Goal: Task Accomplishment & Management: Complete application form

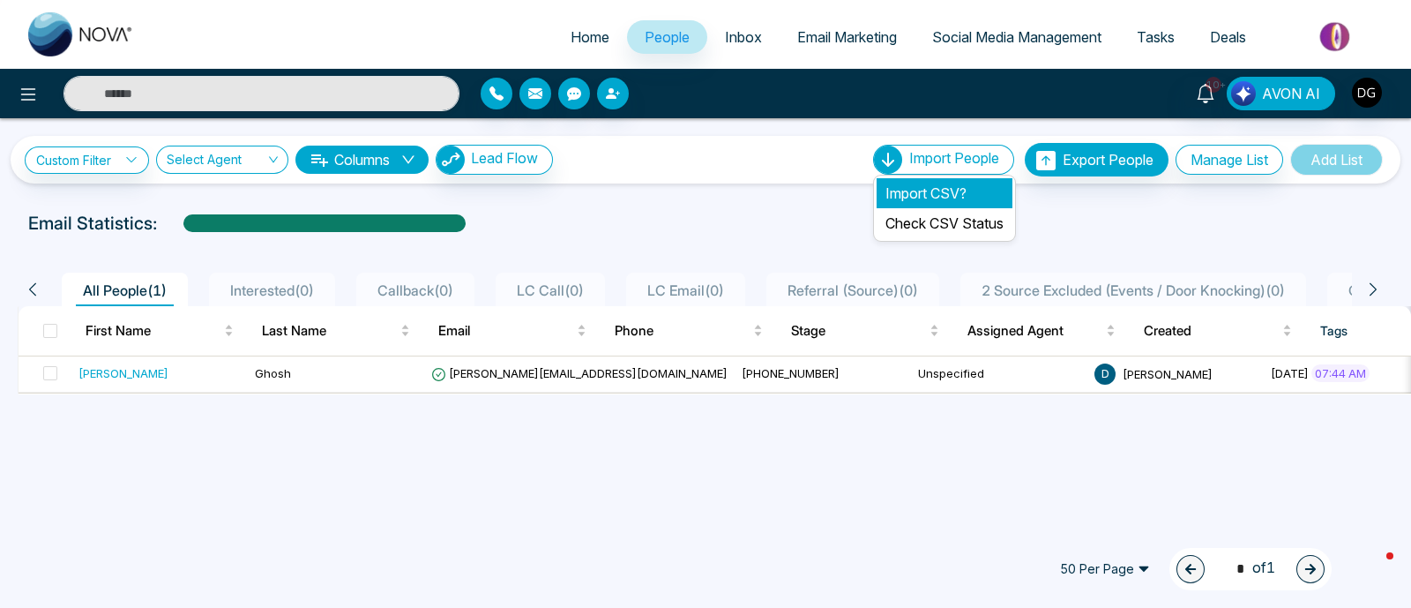
click at [937, 191] on li "Import CSV?" at bounding box center [945, 193] width 136 height 30
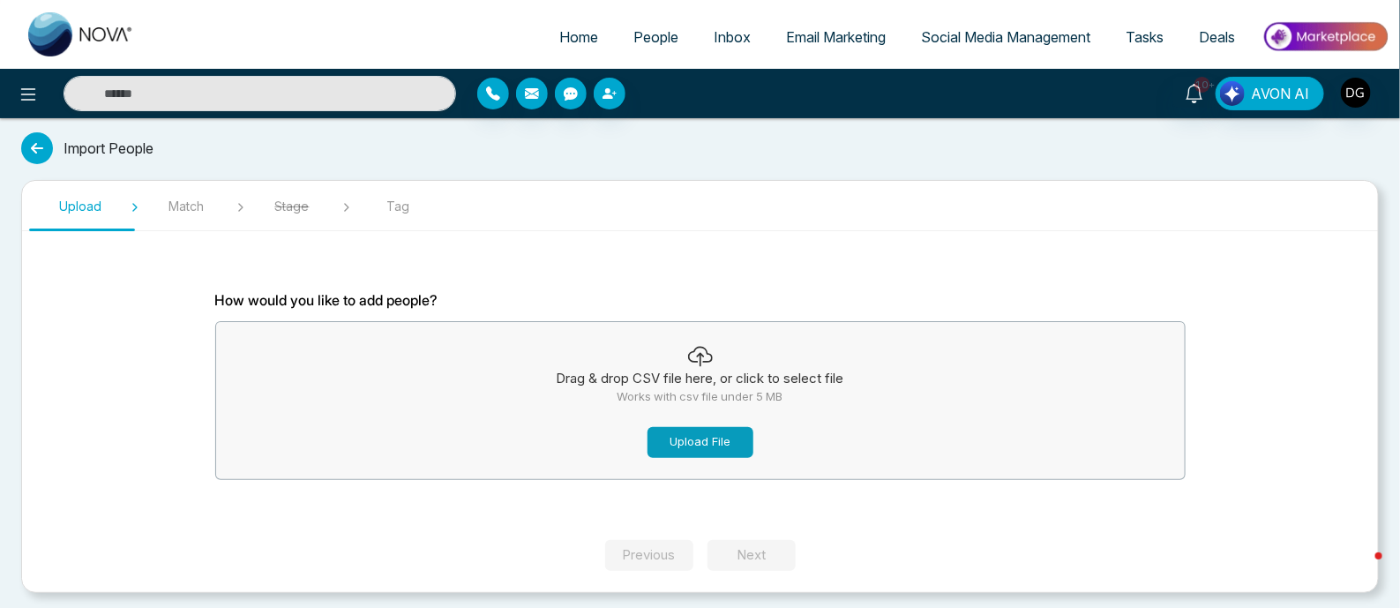
click at [716, 441] on button "Upload File" at bounding box center [700, 442] width 106 height 31
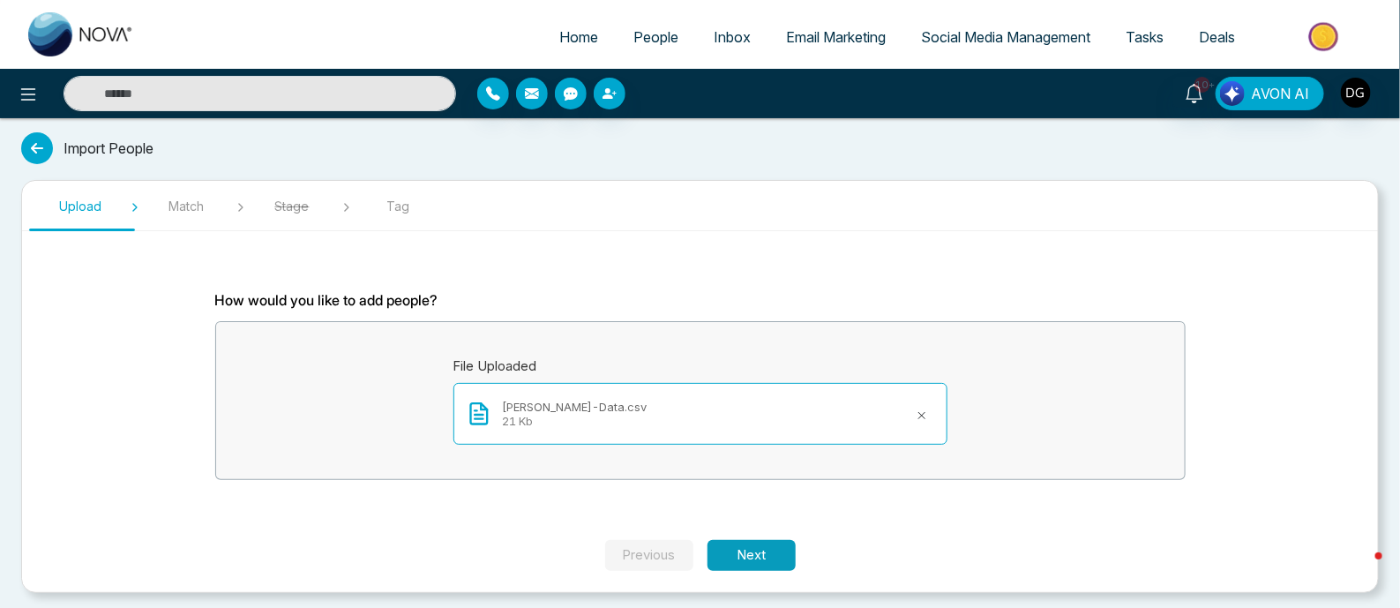
click at [745, 543] on button "Next" at bounding box center [751, 555] width 88 height 31
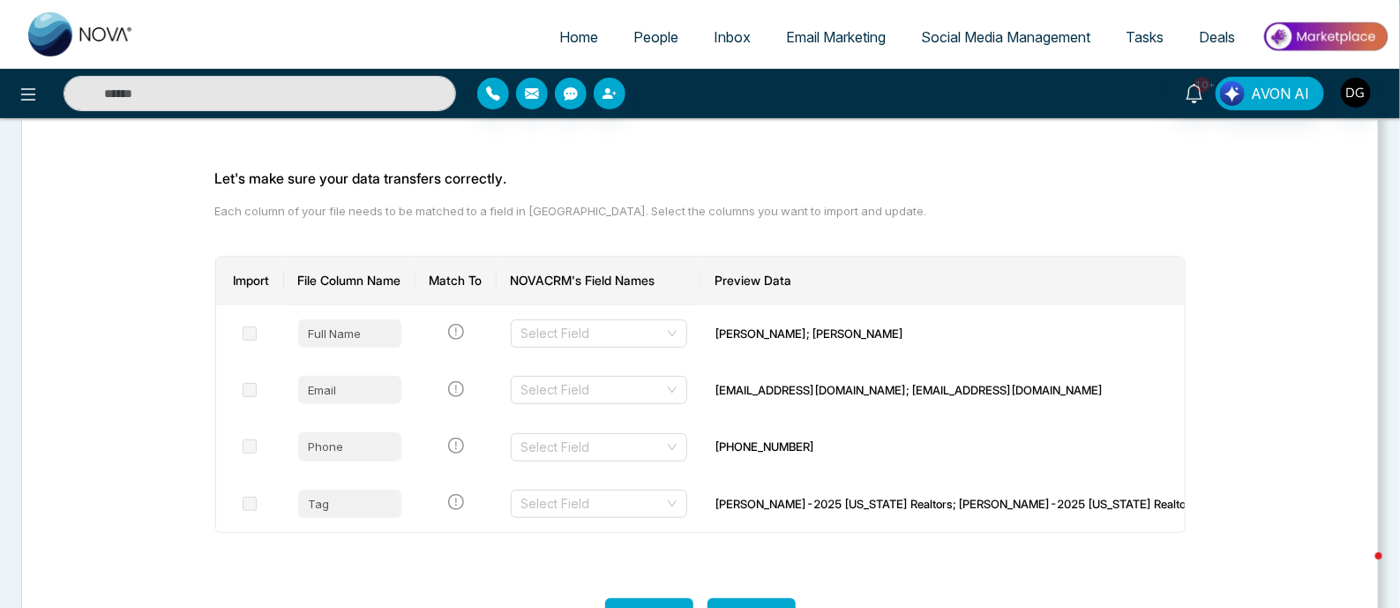
scroll to position [184, 0]
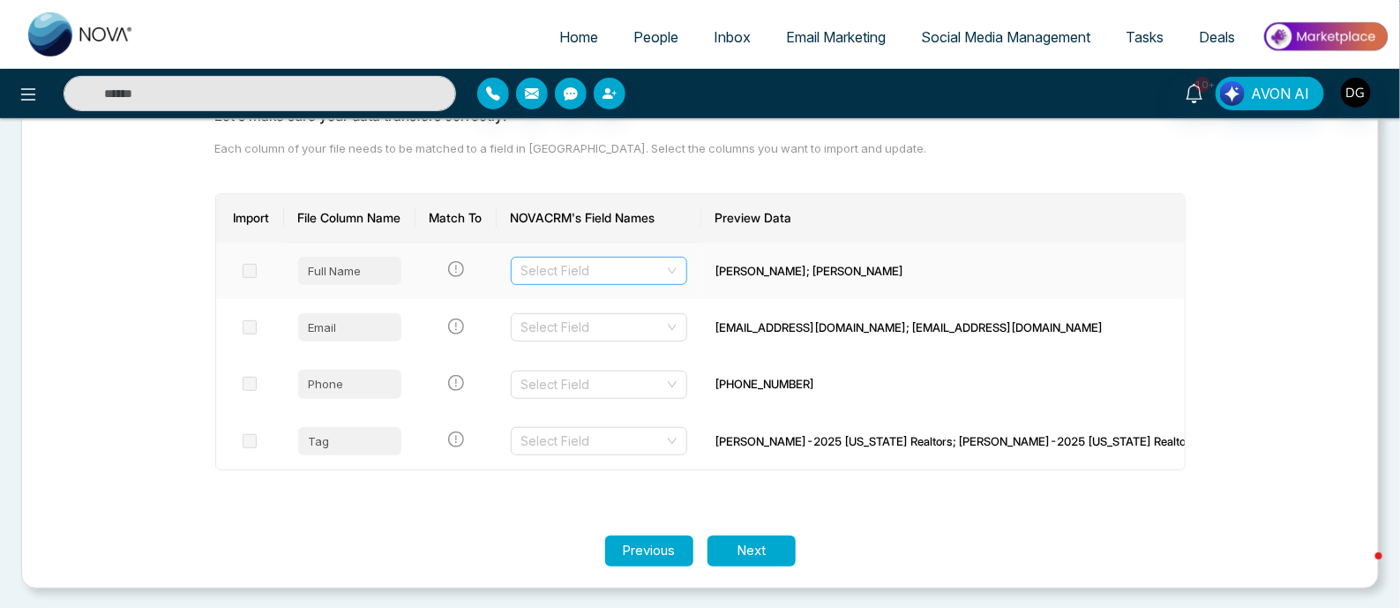
click at [664, 274] on input "search" at bounding box center [592, 271] width 143 height 26
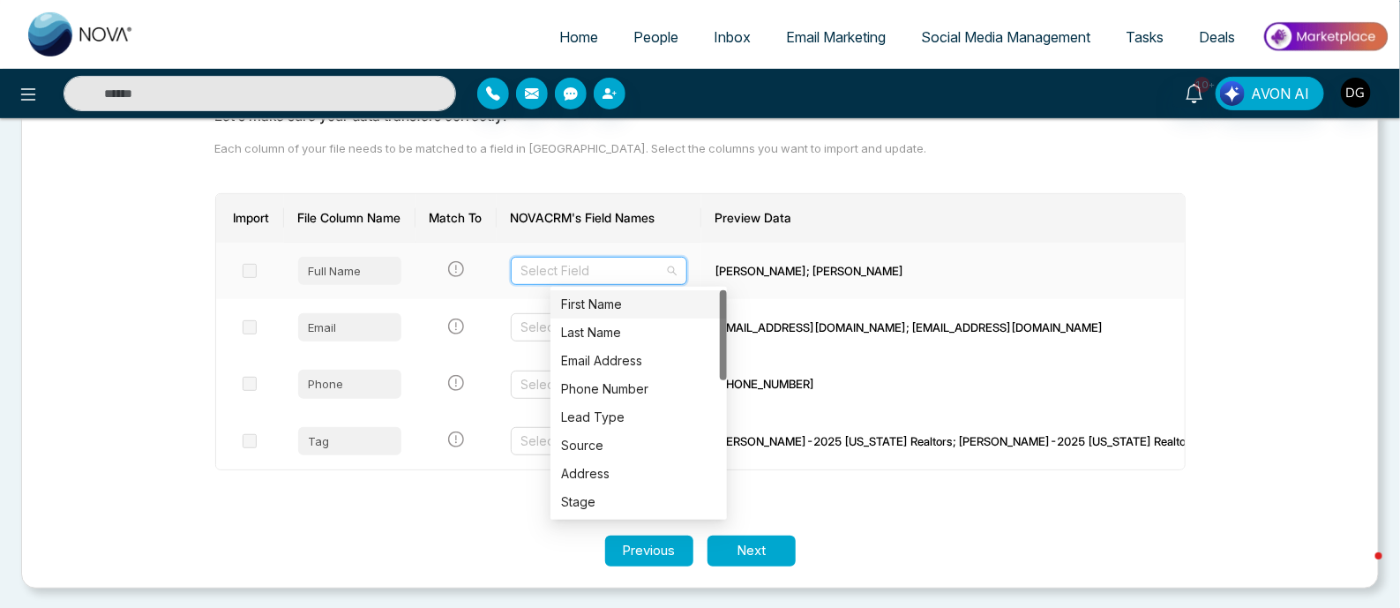
click at [653, 305] on div "First Name" at bounding box center [638, 304] width 155 height 19
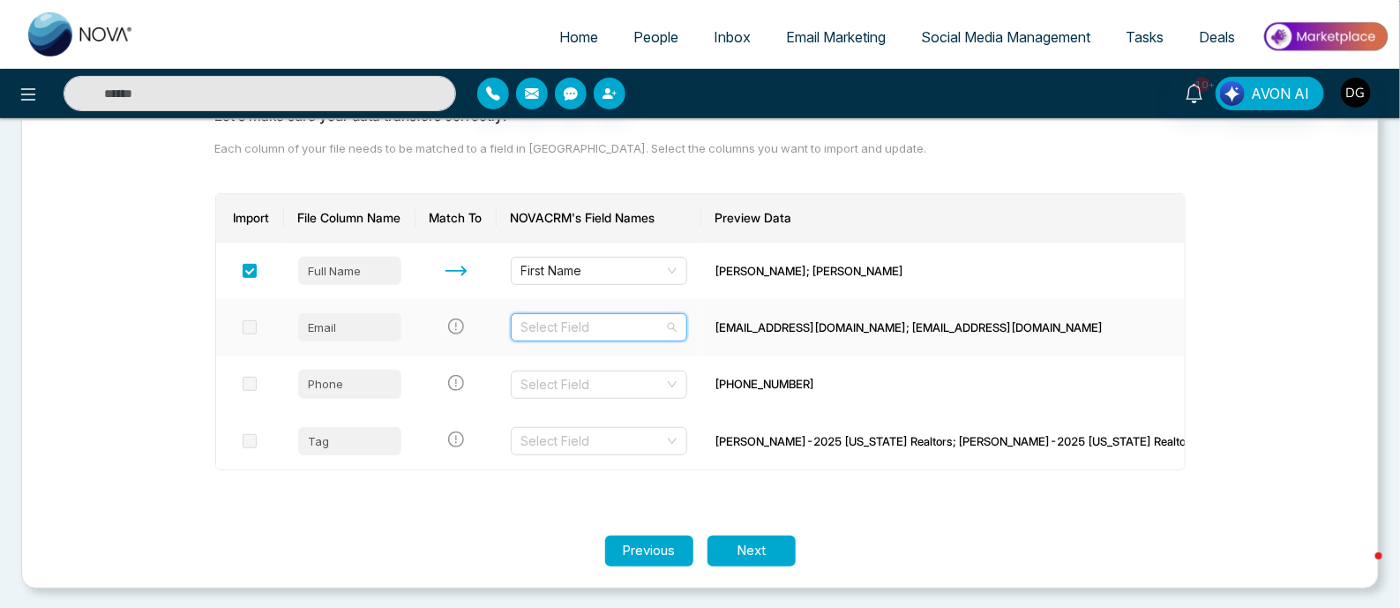
click at [647, 330] on input "search" at bounding box center [592, 327] width 143 height 26
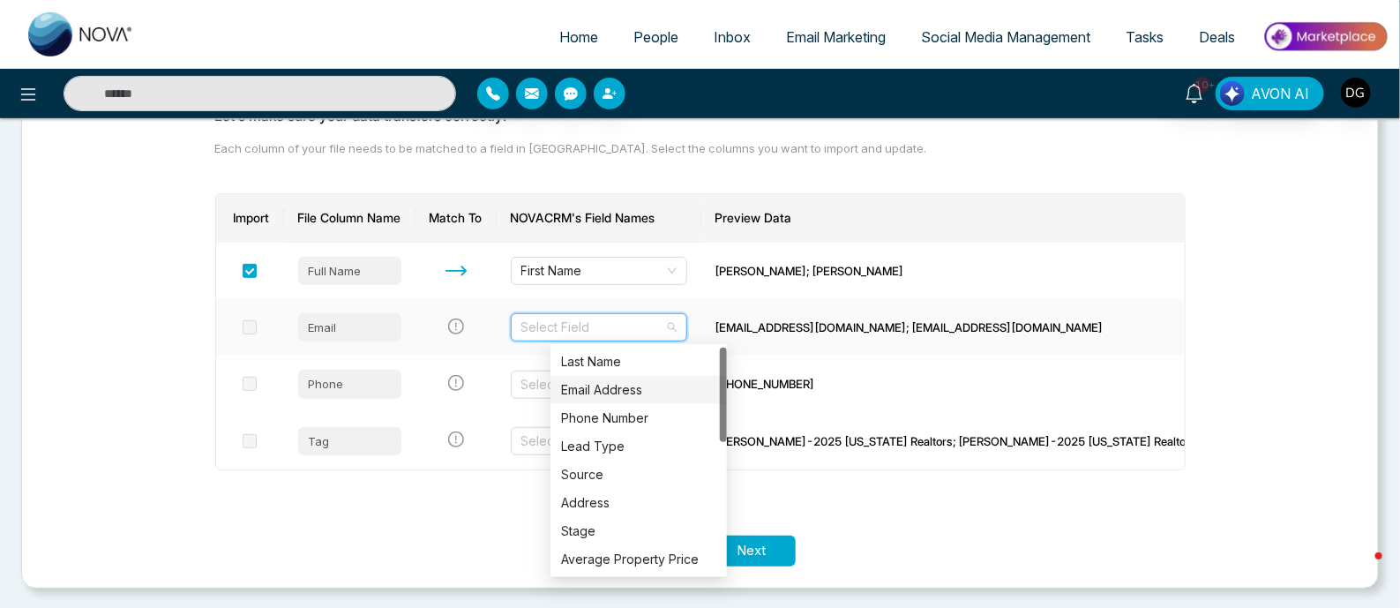
click at [619, 387] on div "Email Address" at bounding box center [638, 389] width 155 height 19
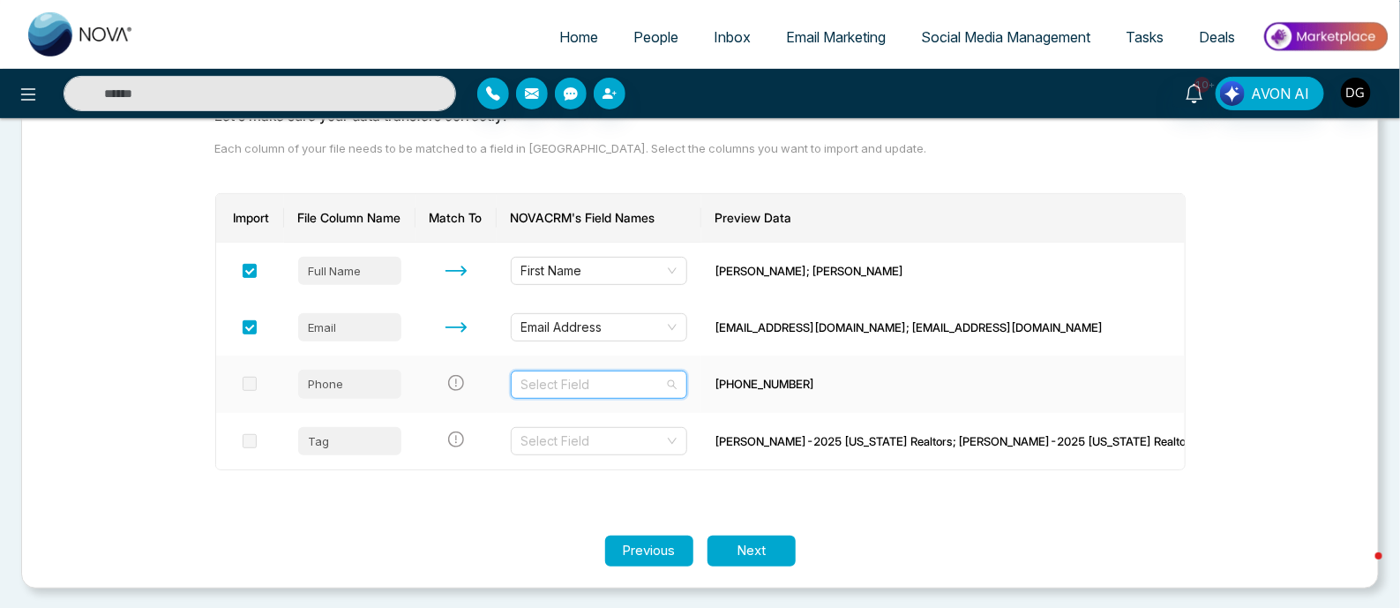
click at [623, 382] on input "search" at bounding box center [592, 384] width 143 height 26
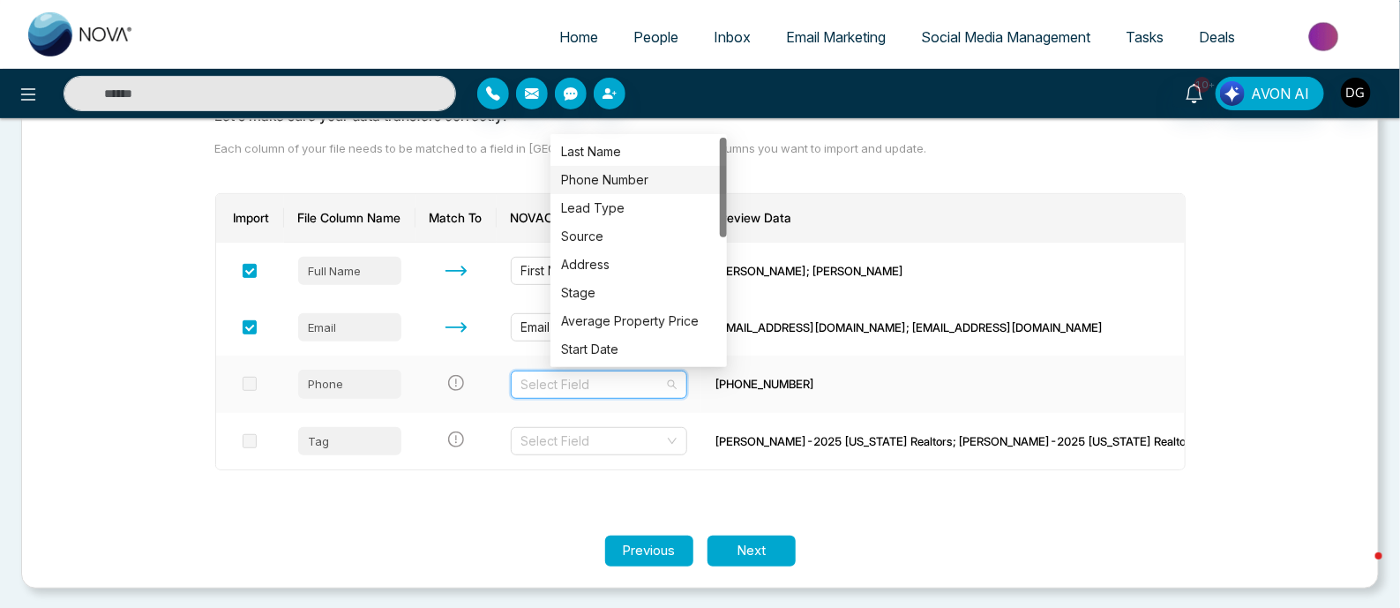
click at [616, 182] on div "Phone Number" at bounding box center [638, 179] width 155 height 19
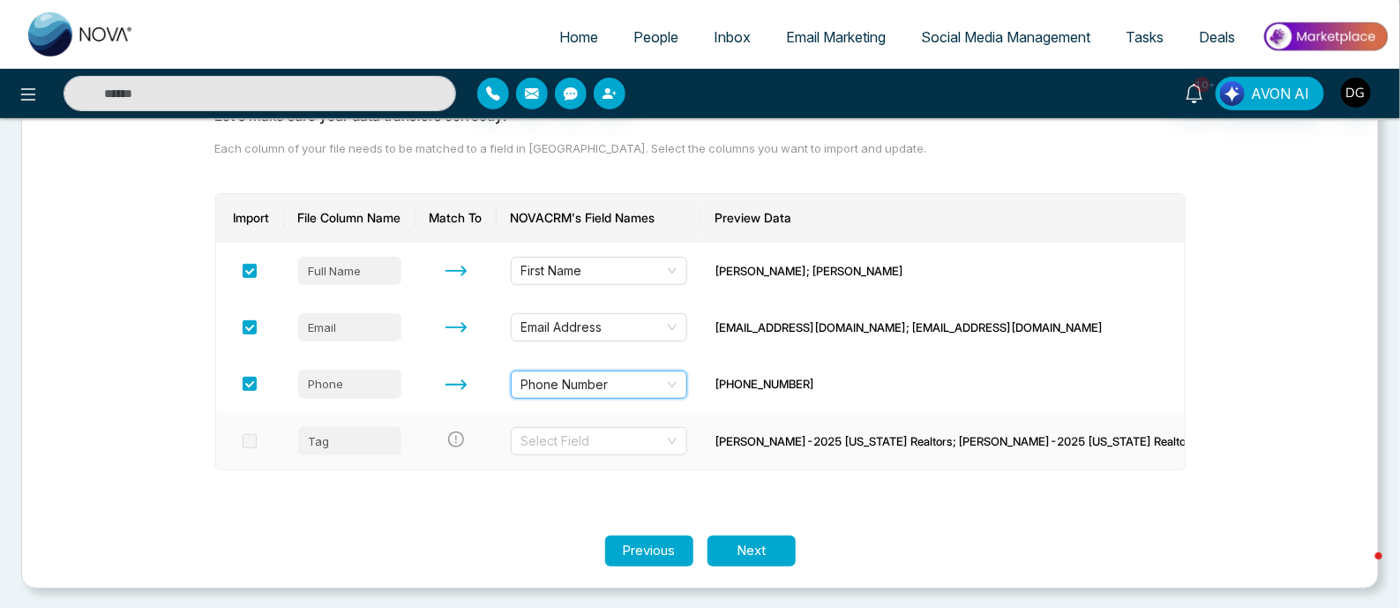
click at [623, 455] on td "Select Field" at bounding box center [599, 441] width 205 height 56
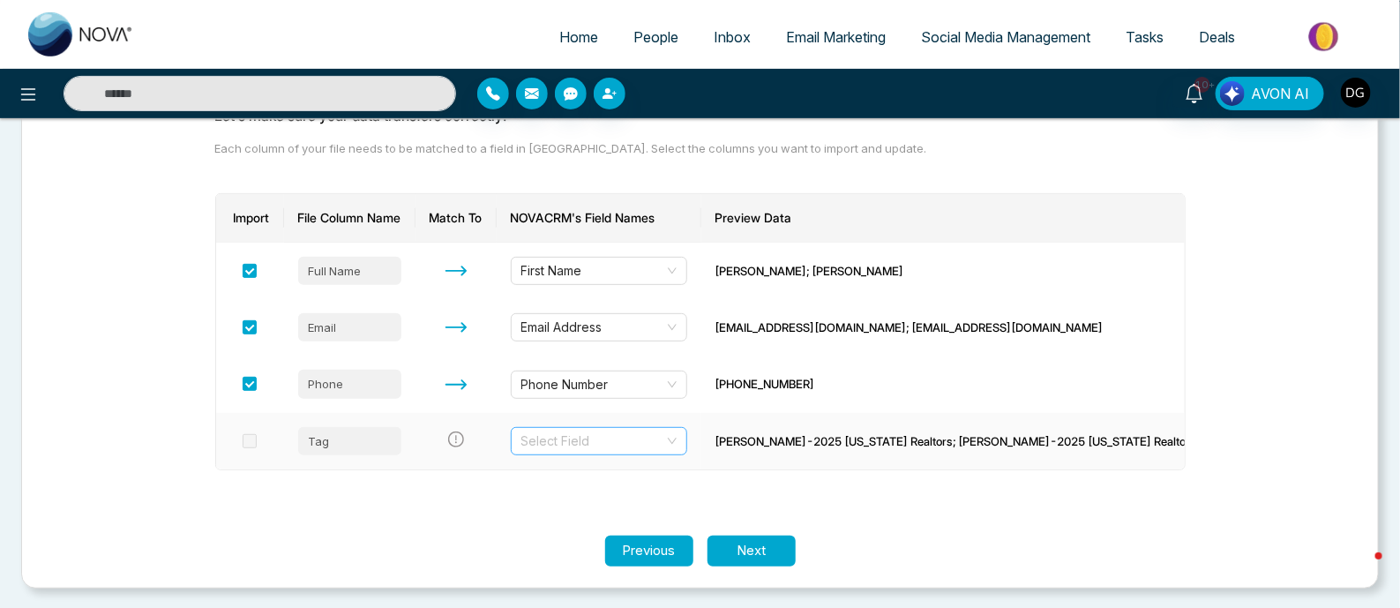
click at [626, 447] on input "search" at bounding box center [592, 441] width 143 height 26
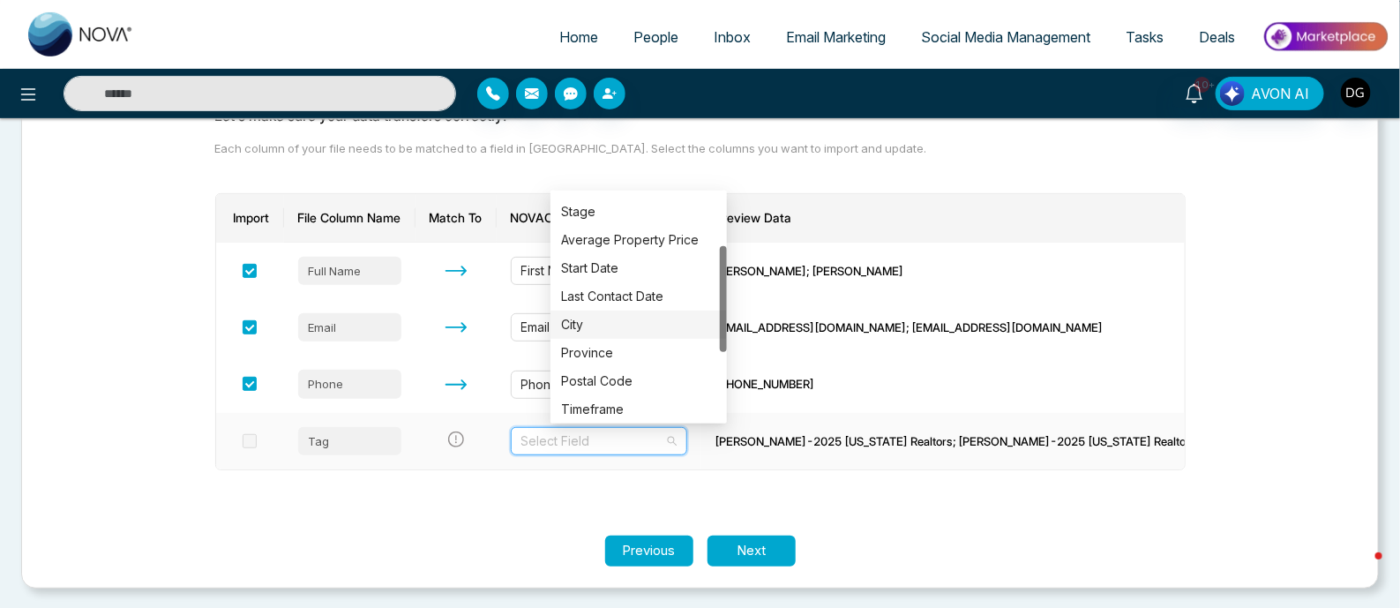
scroll to position [254, 0]
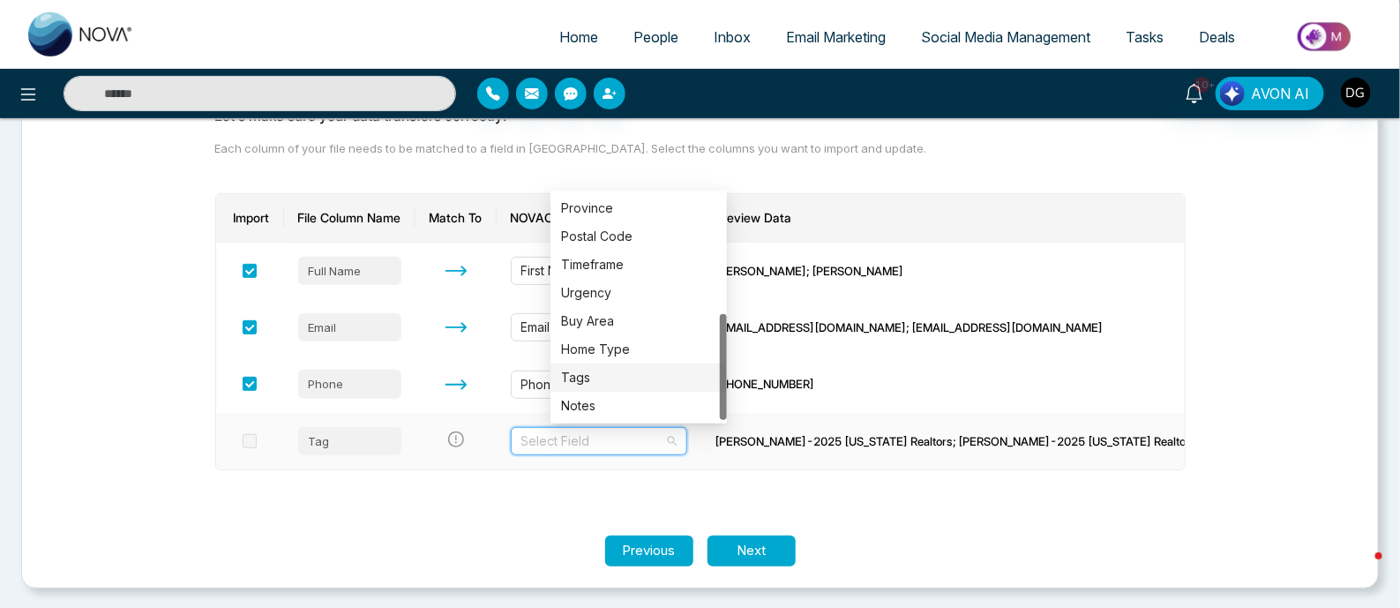
click at [612, 372] on div "Tags" at bounding box center [638, 377] width 155 height 19
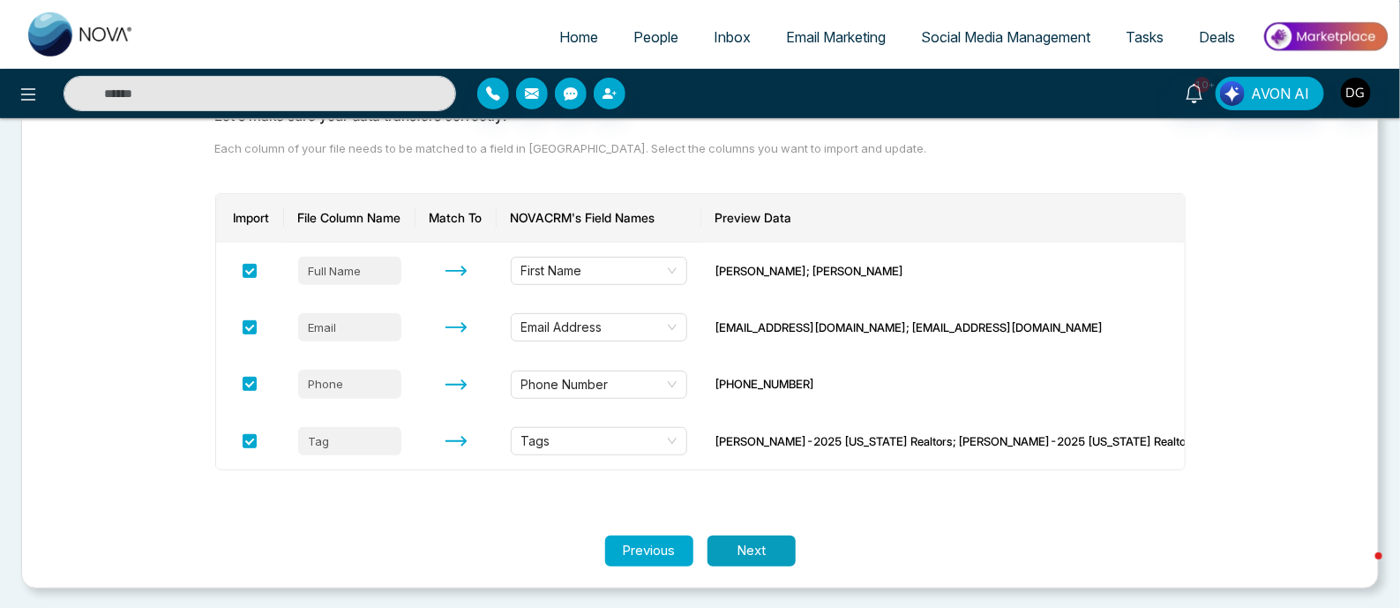
click at [757, 535] on button "Next" at bounding box center [751, 550] width 88 height 31
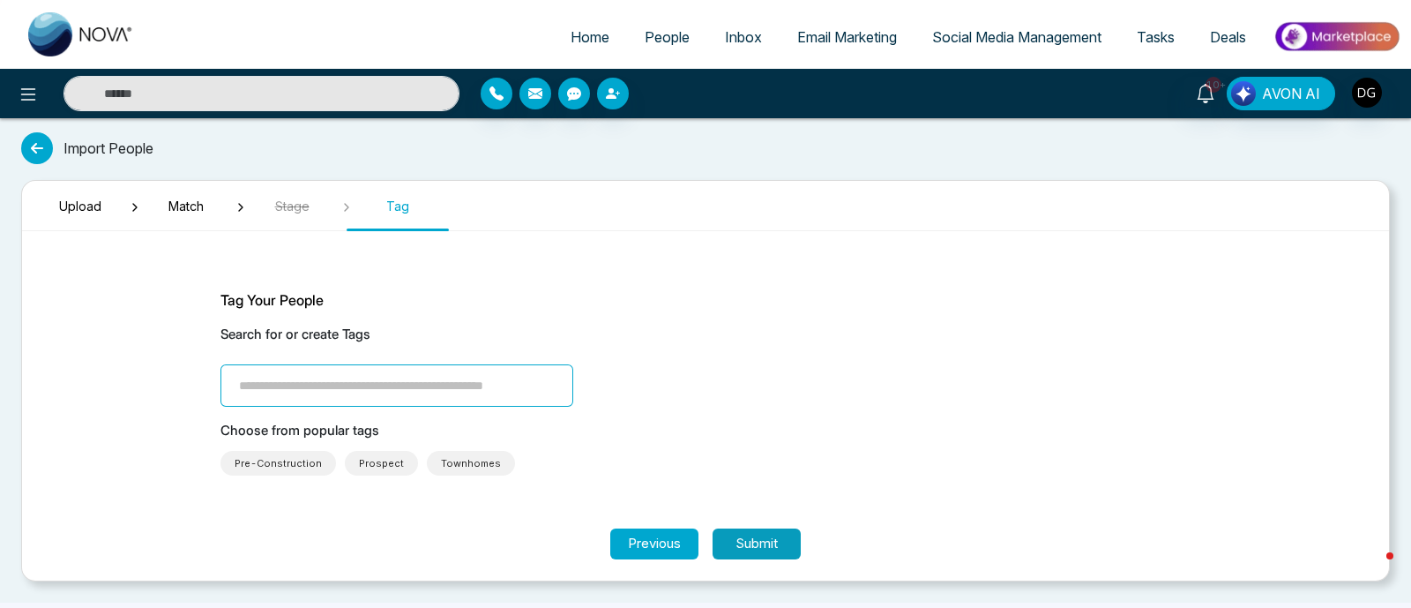
click at [774, 544] on button "Submit" at bounding box center [757, 543] width 88 height 31
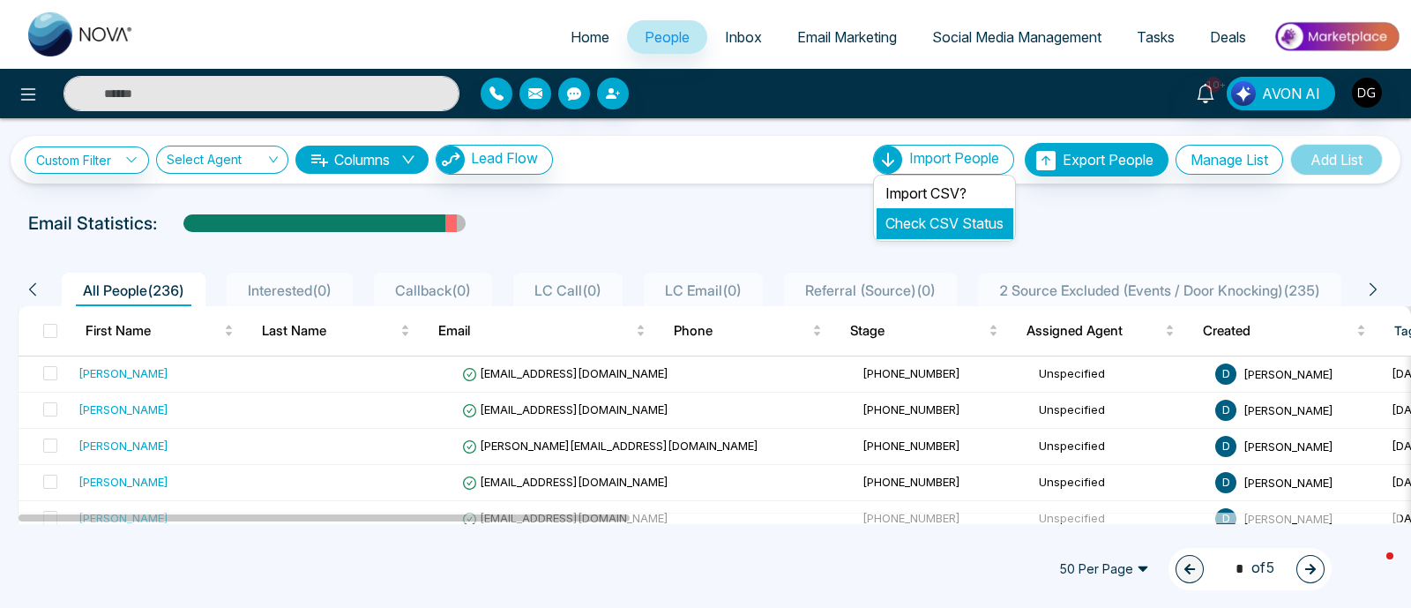
click at [945, 221] on link "Check CSV Status" at bounding box center [945, 223] width 118 height 18
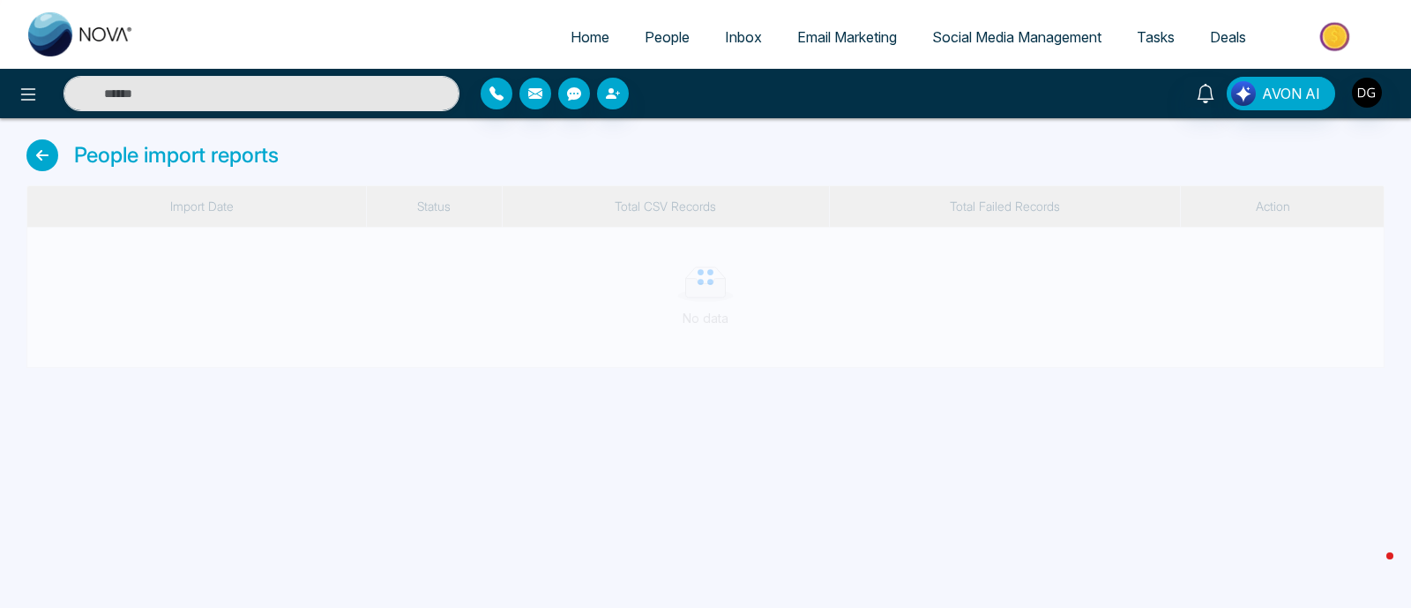
click at [578, 41] on span "Home" at bounding box center [590, 37] width 39 height 18
select select "*"
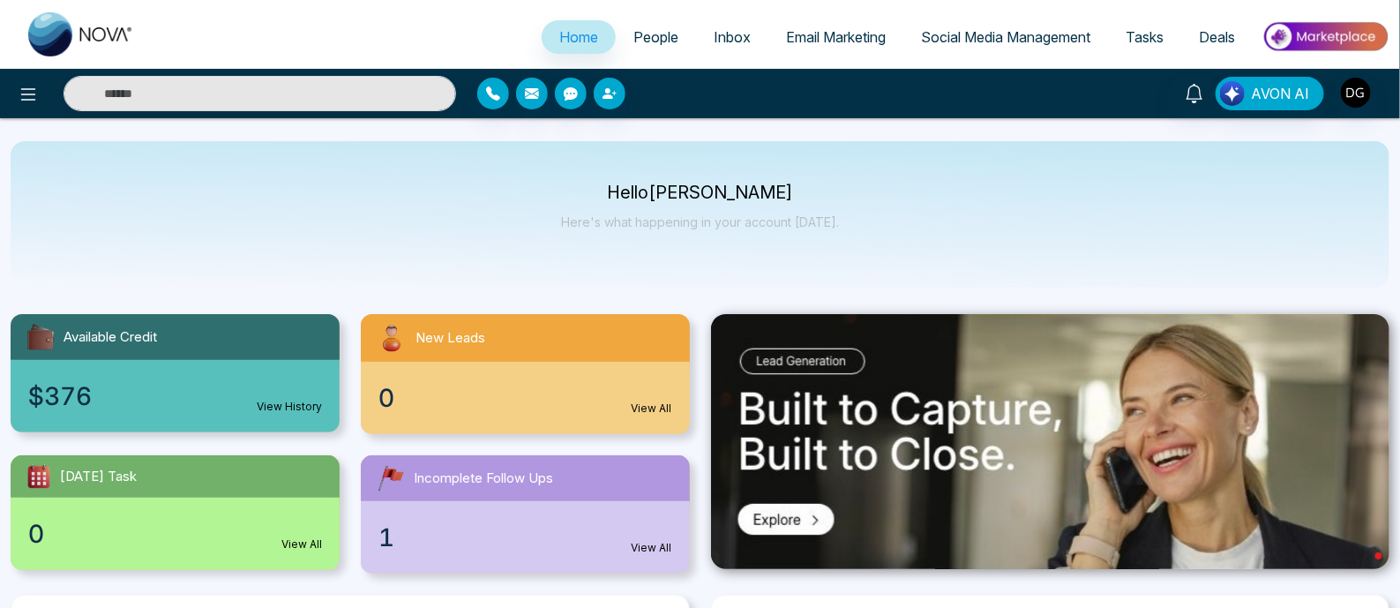
click at [644, 22] on link "People" at bounding box center [656, 37] width 80 height 34
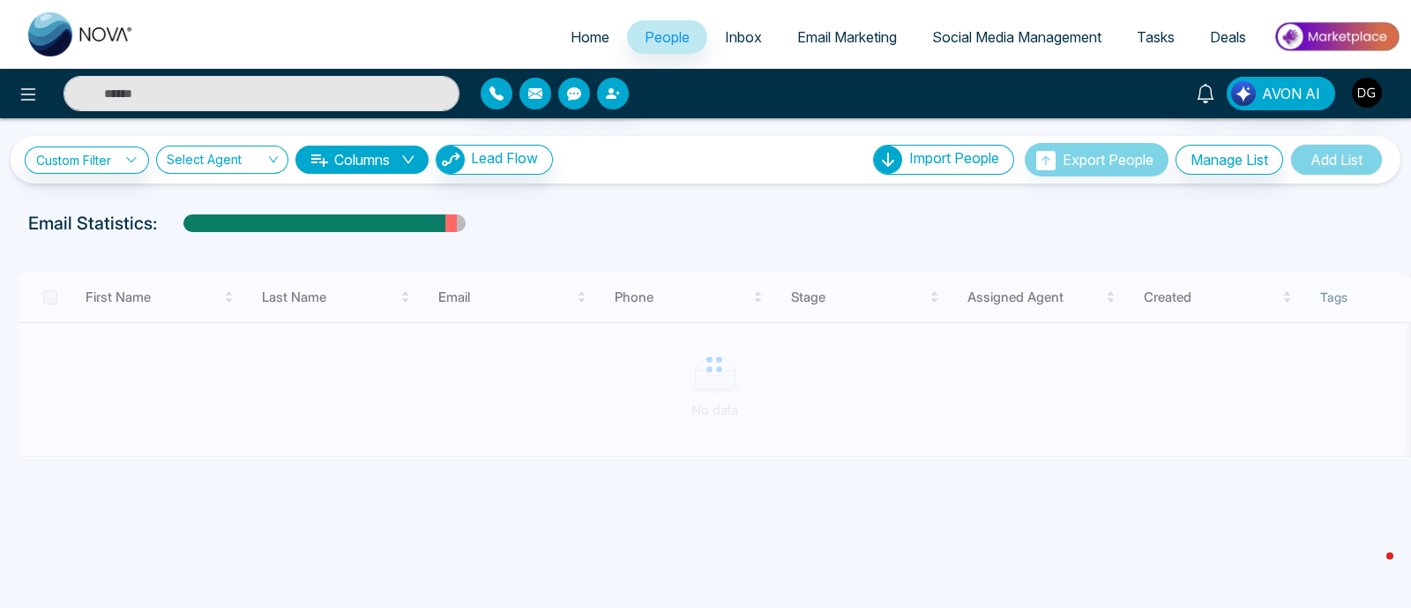
click at [111, 39] on img at bounding box center [81, 34] width 106 height 44
select select "*"
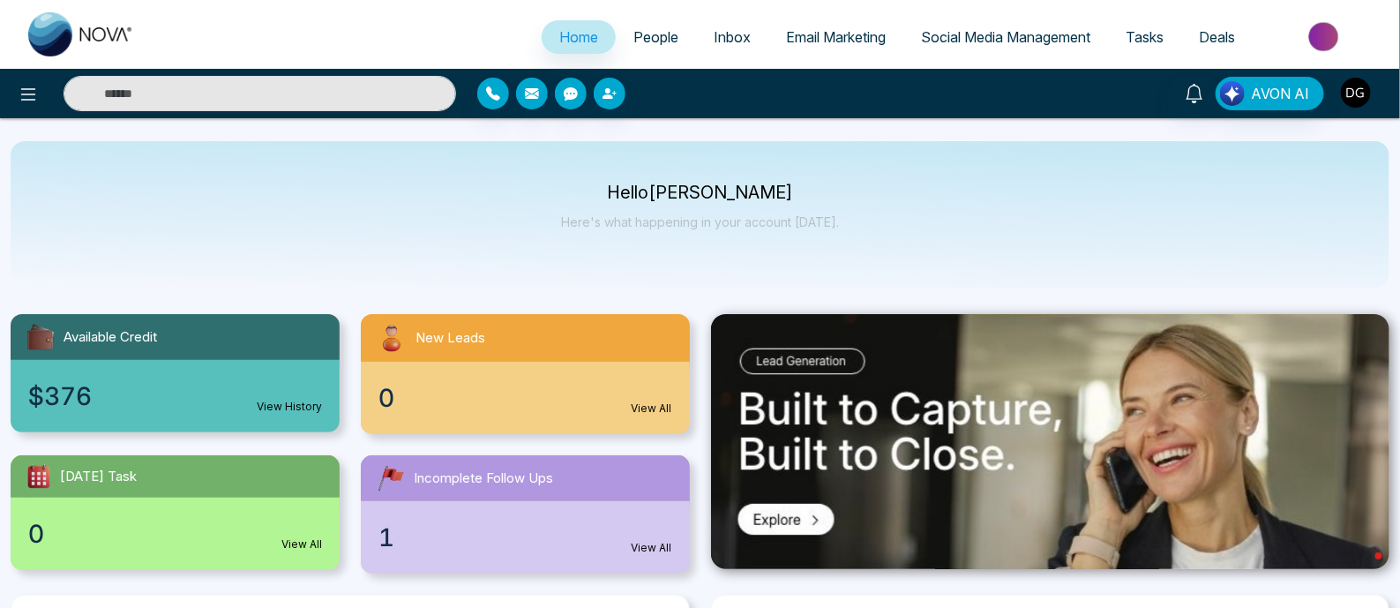
click at [1363, 90] on img "button" at bounding box center [1356, 93] width 30 height 30
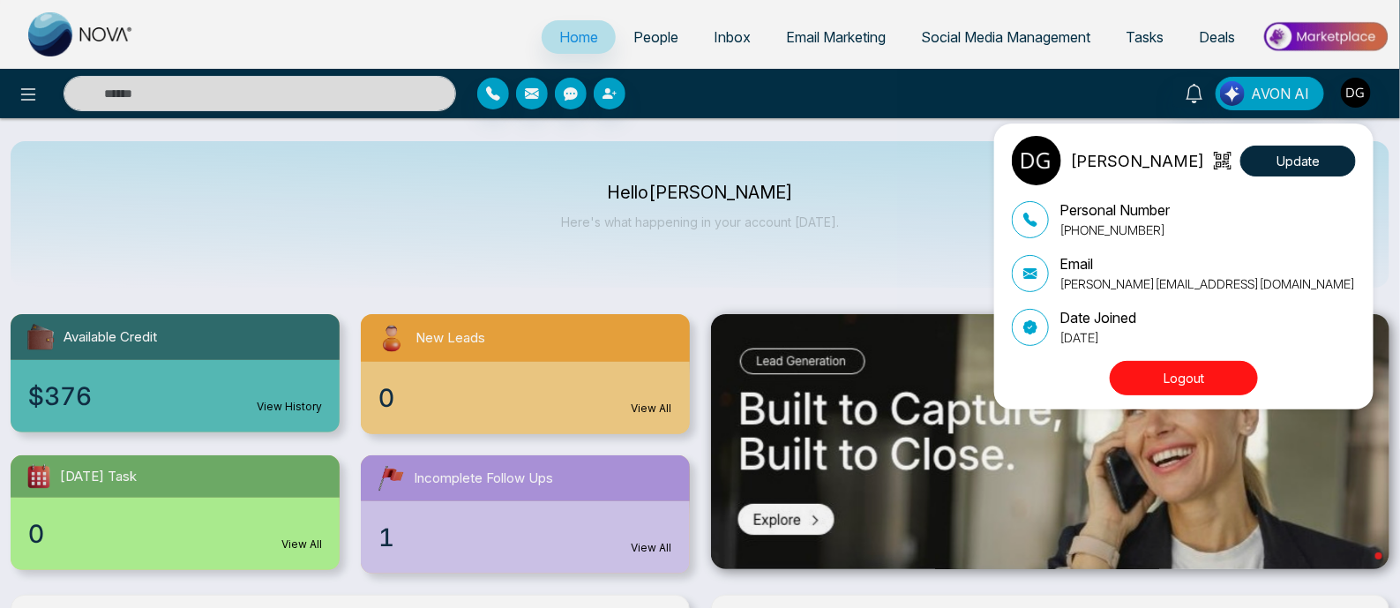
click at [1181, 370] on button "Logout" at bounding box center [1184, 378] width 148 height 34
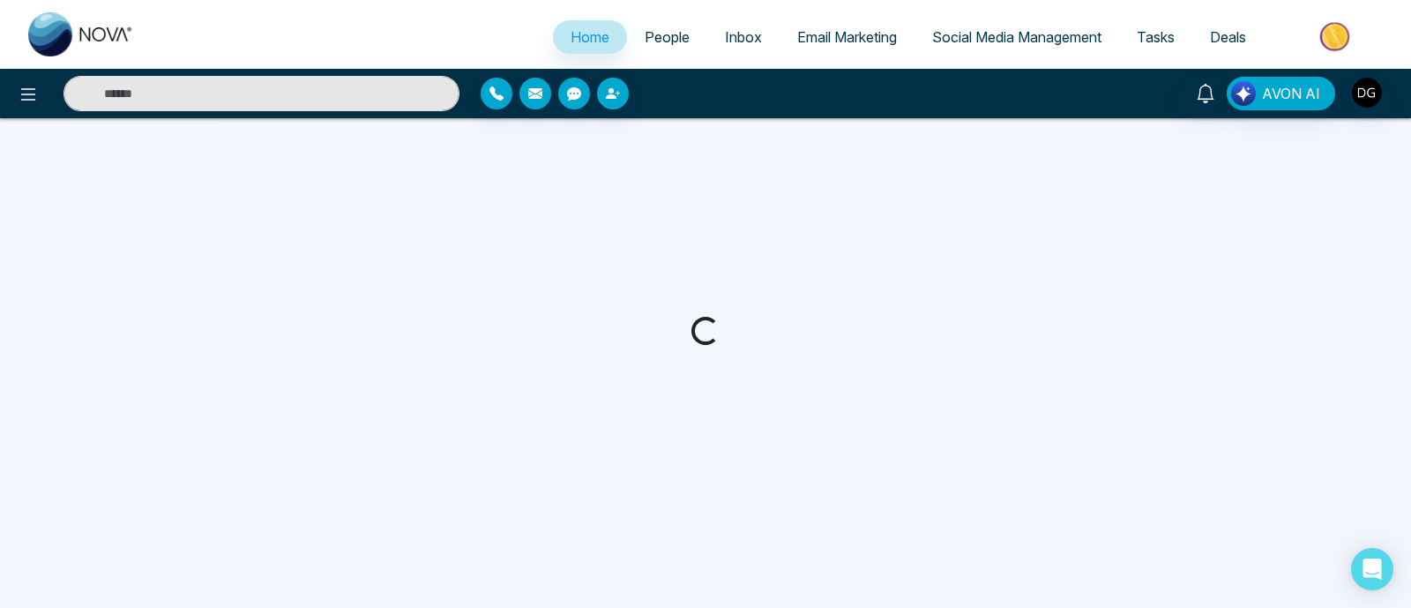
select select "*"
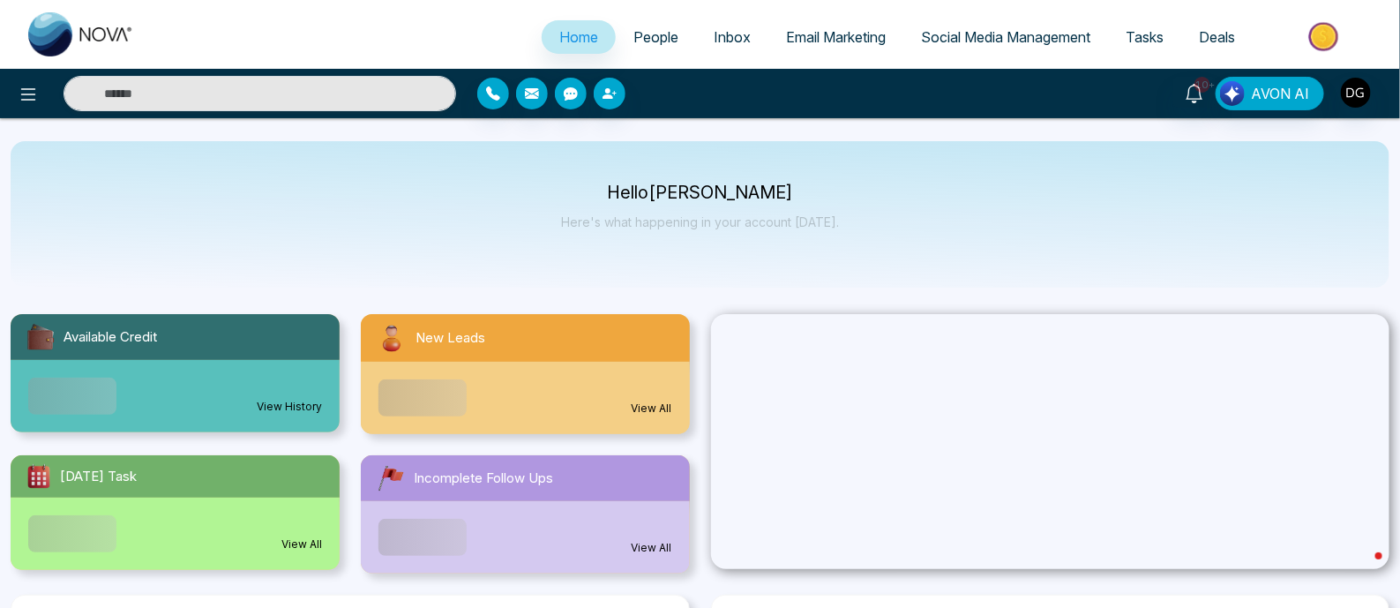
click at [650, 32] on span "People" at bounding box center [655, 37] width 45 height 18
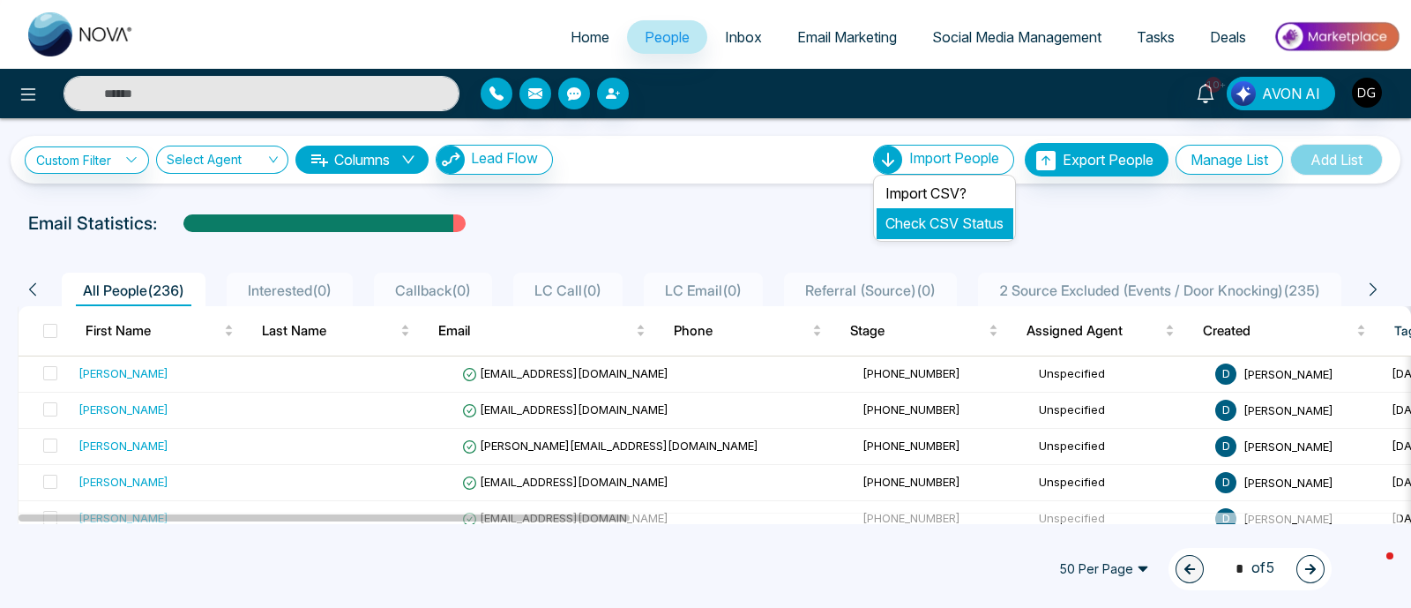
click at [950, 224] on link "Check CSV Status" at bounding box center [945, 223] width 118 height 18
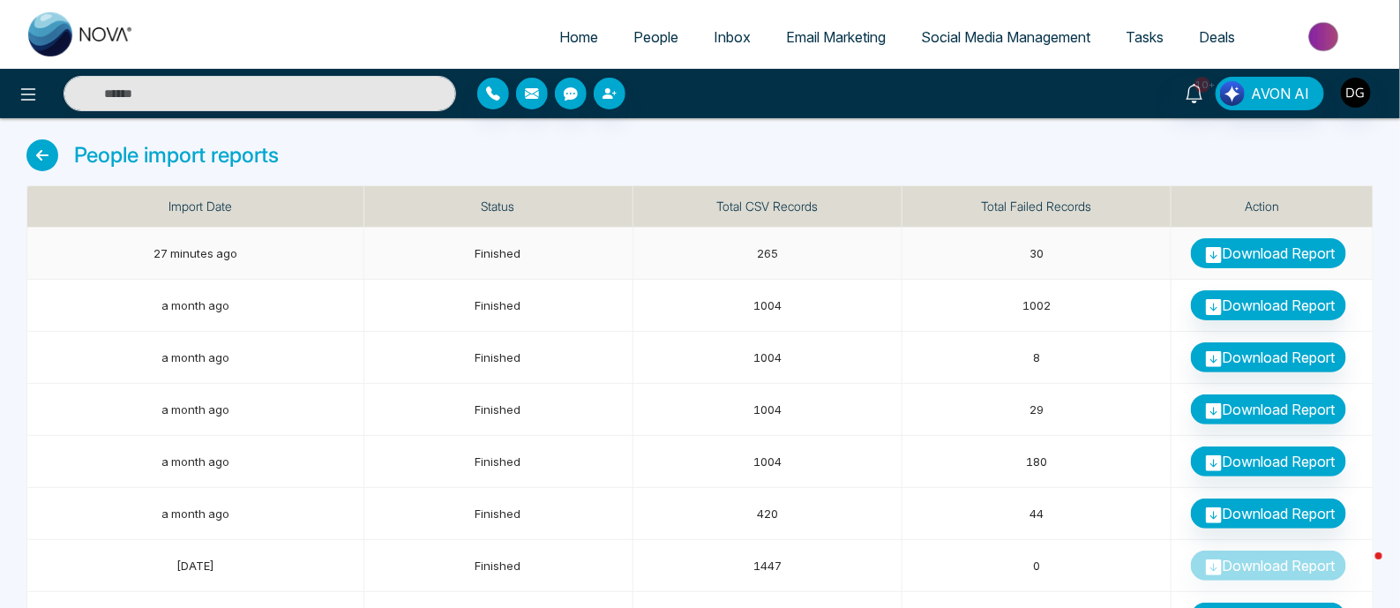
click at [1254, 253] on link "Download Report" at bounding box center [1268, 253] width 155 height 30
